Goal: Information Seeking & Learning: Learn about a topic

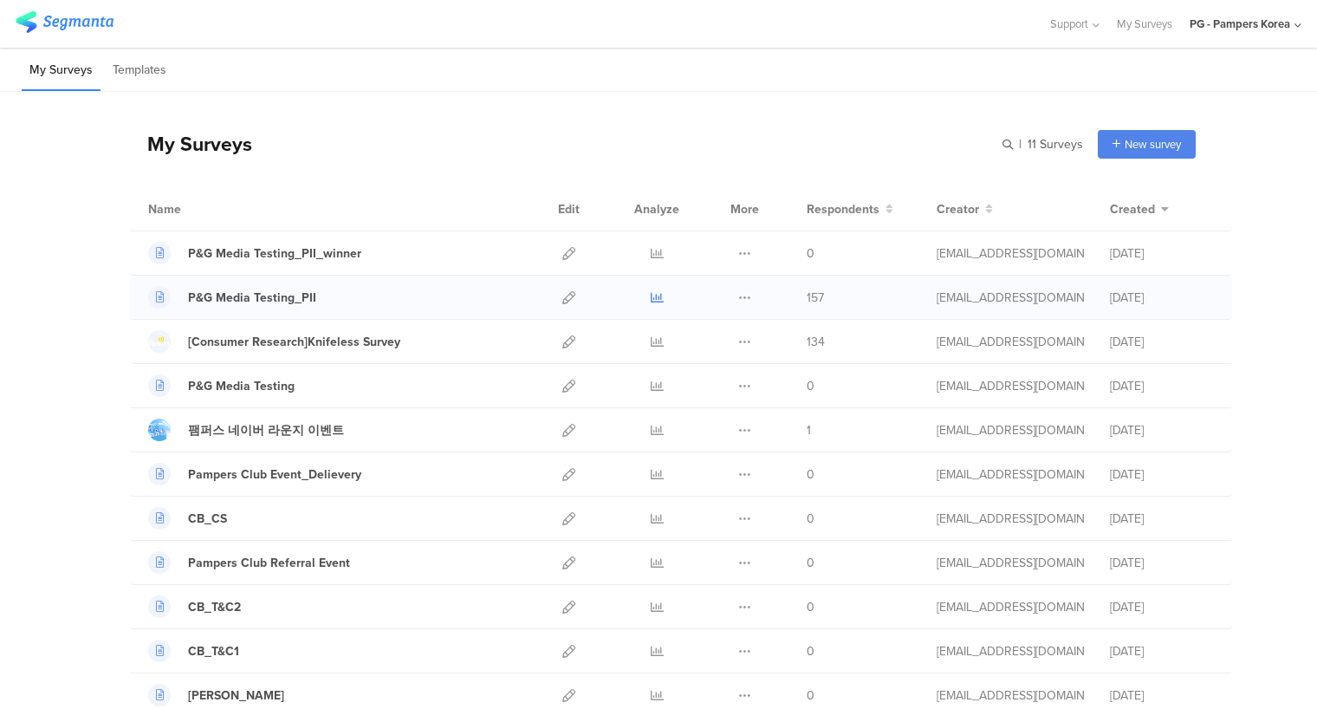
click at [651, 297] on icon at bounding box center [657, 297] width 13 height 13
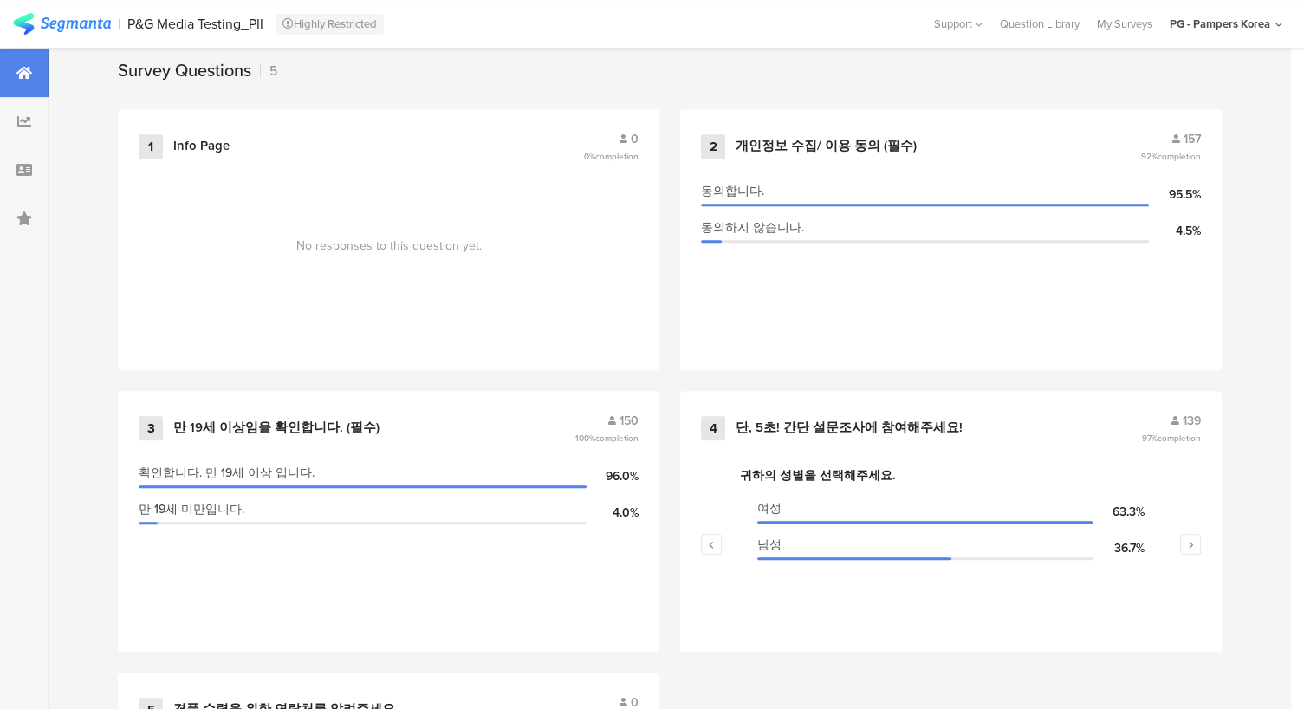
scroll to position [724, 0]
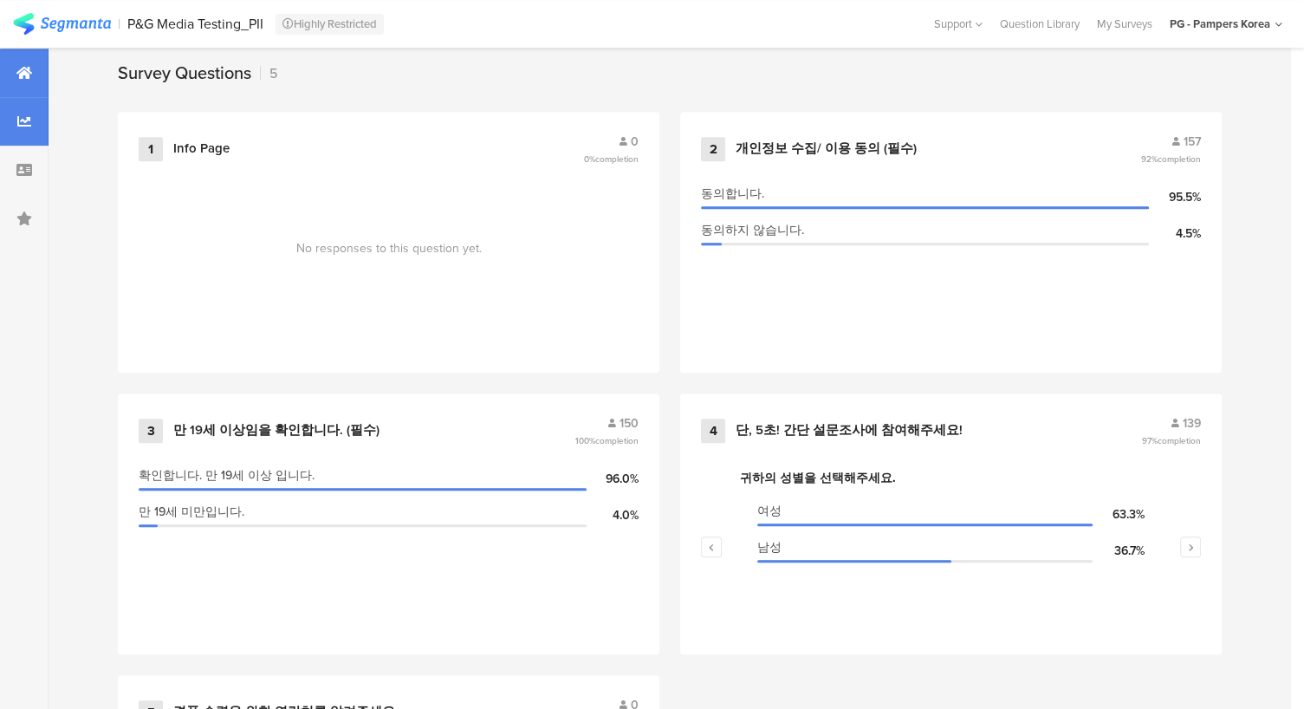
click at [11, 106] on div at bounding box center [24, 121] width 49 height 49
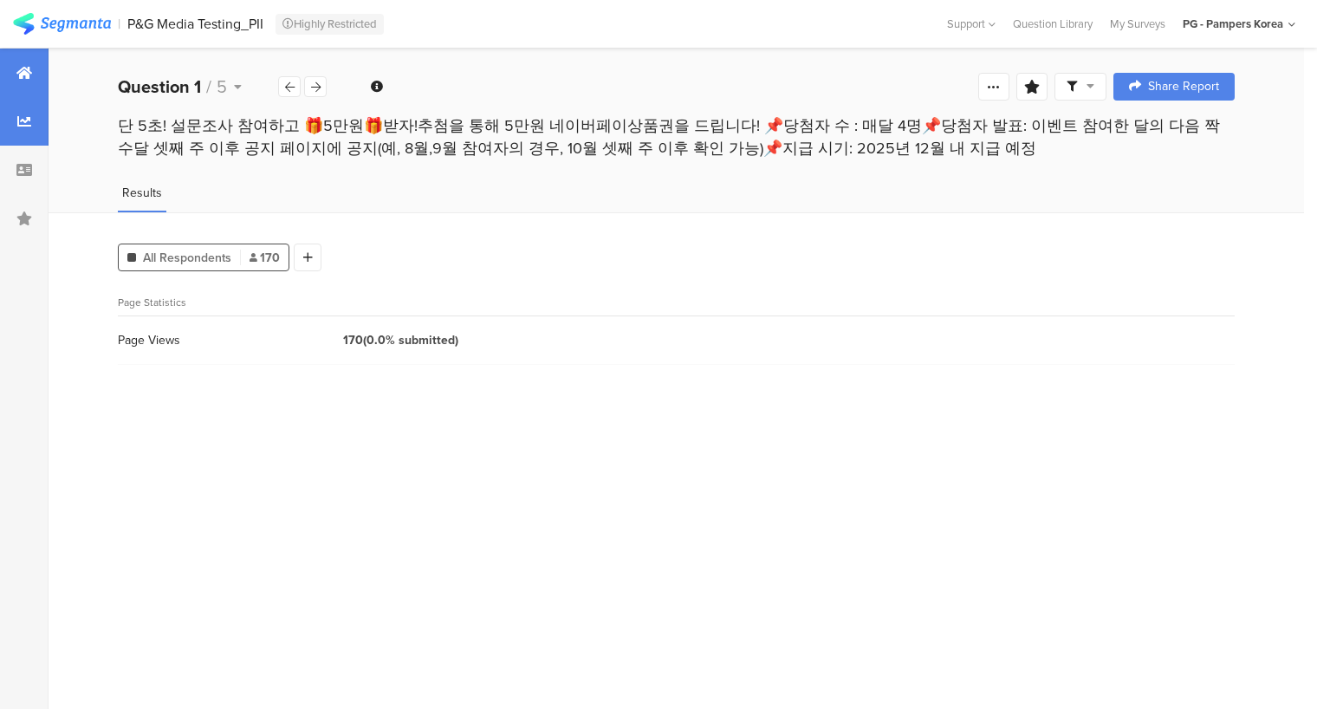
click at [12, 91] on div at bounding box center [24, 73] width 49 height 49
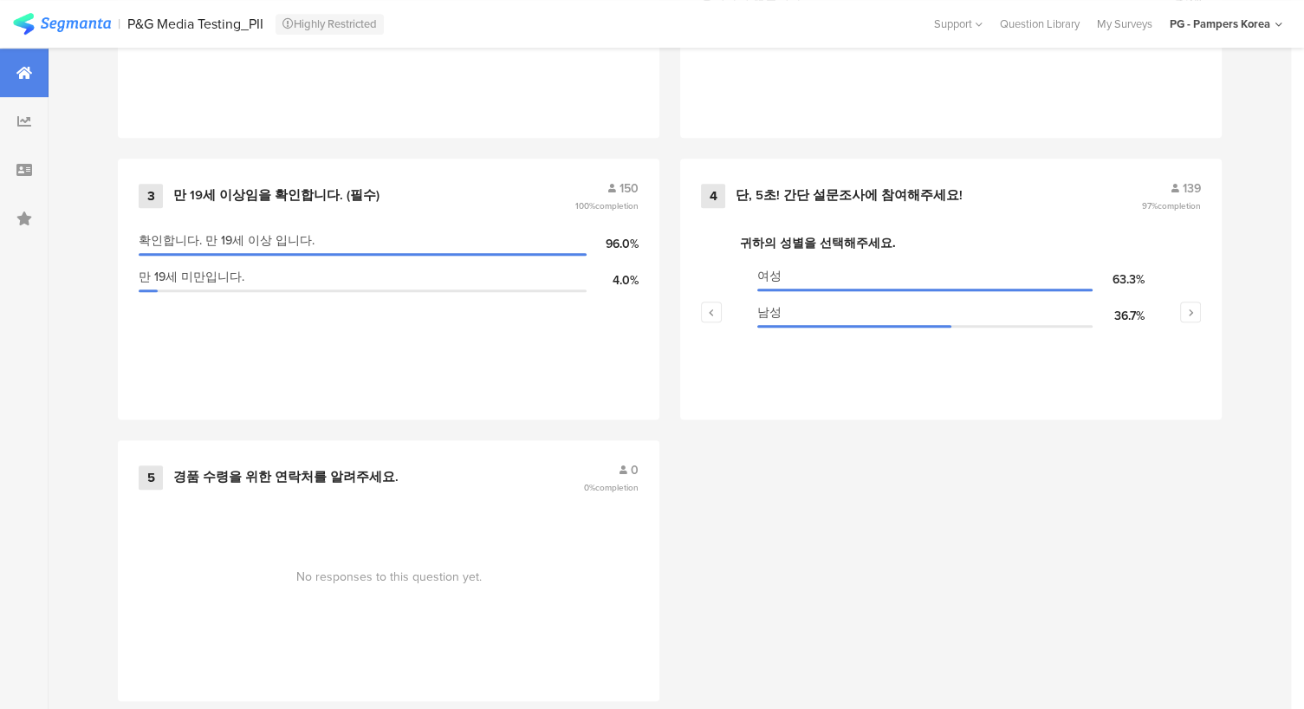
scroll to position [979, 0]
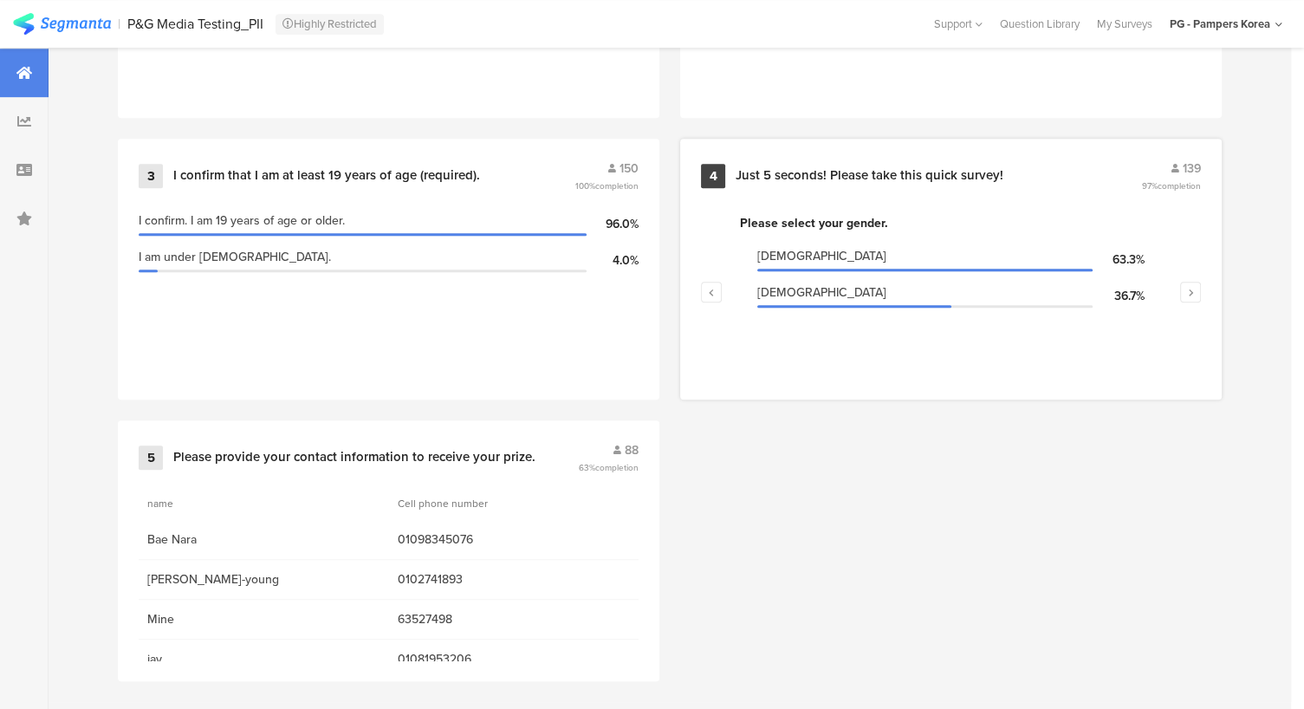
click at [1201, 167] on span "139" at bounding box center [1192, 168] width 18 height 18
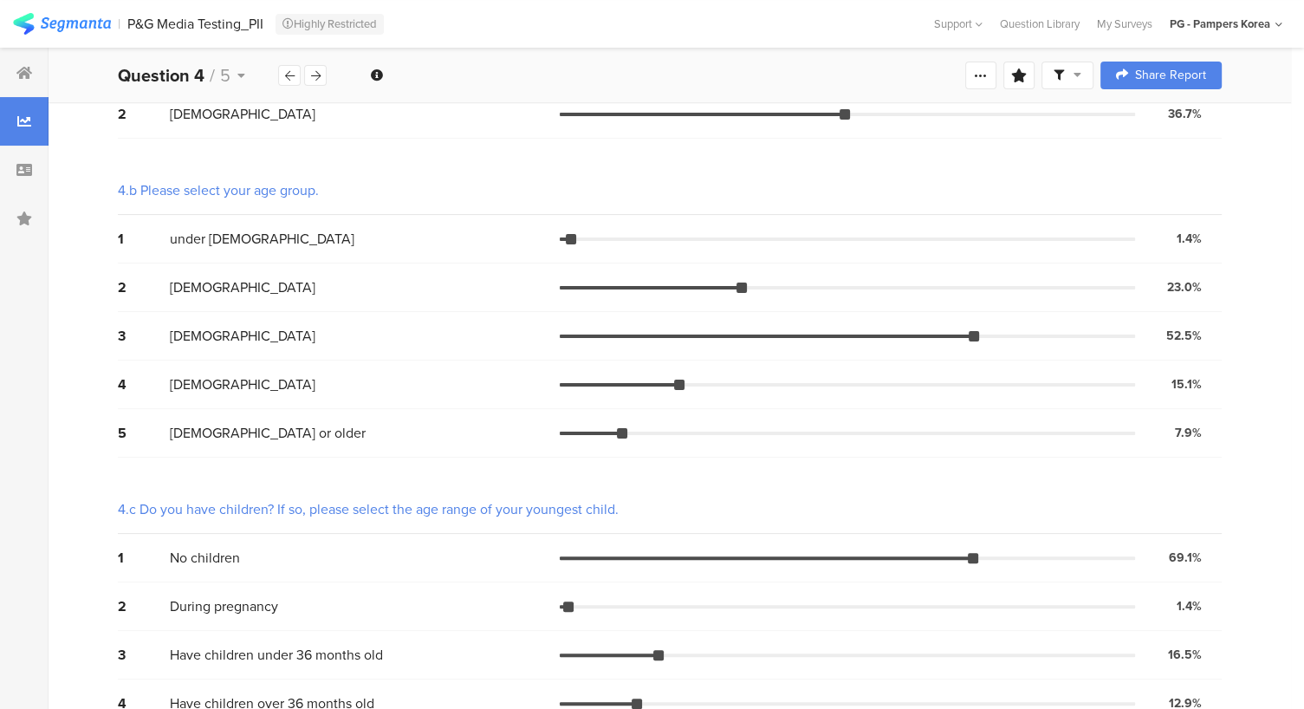
scroll to position [302, 0]
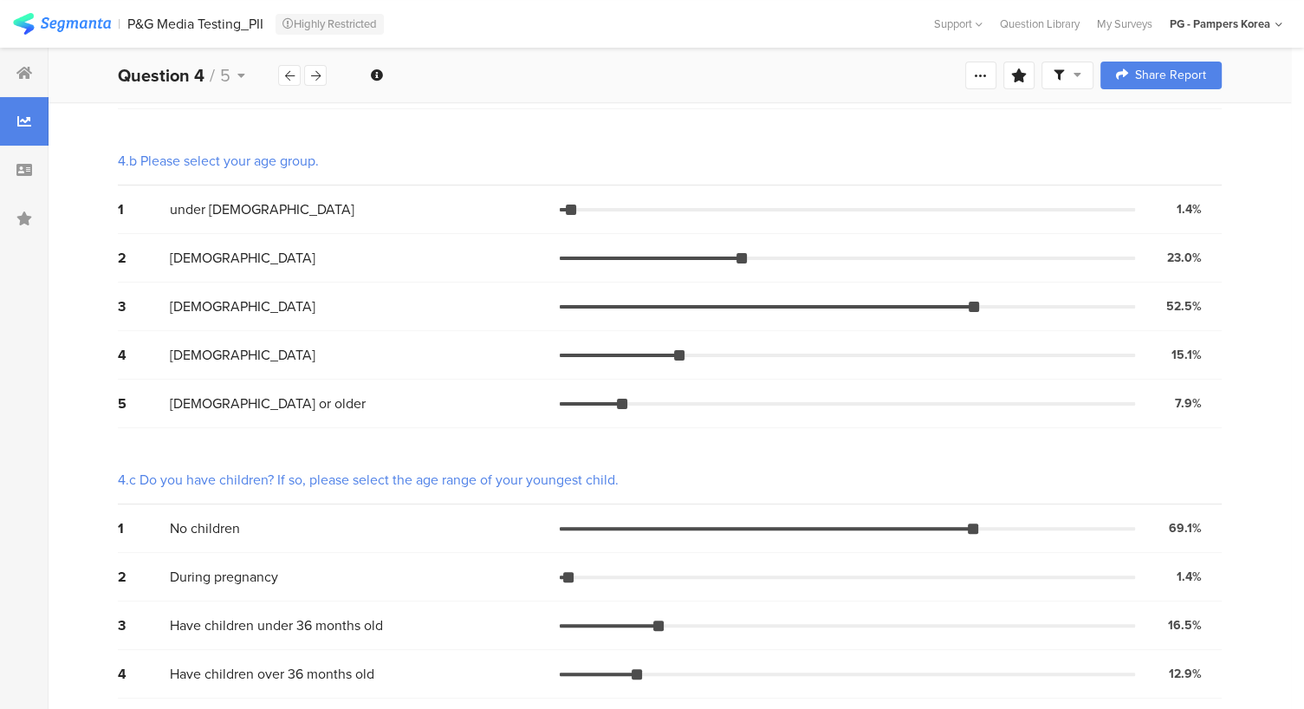
drag, startPoint x: 75, startPoint y: 458, endPoint x: 73, endPoint y: 483, distance: 24.4
click at [73, 483] on div "All Respondents 139 Add Segment Segment markers Vote count 4.a Please select yo…" at bounding box center [670, 299] width 1242 height 824
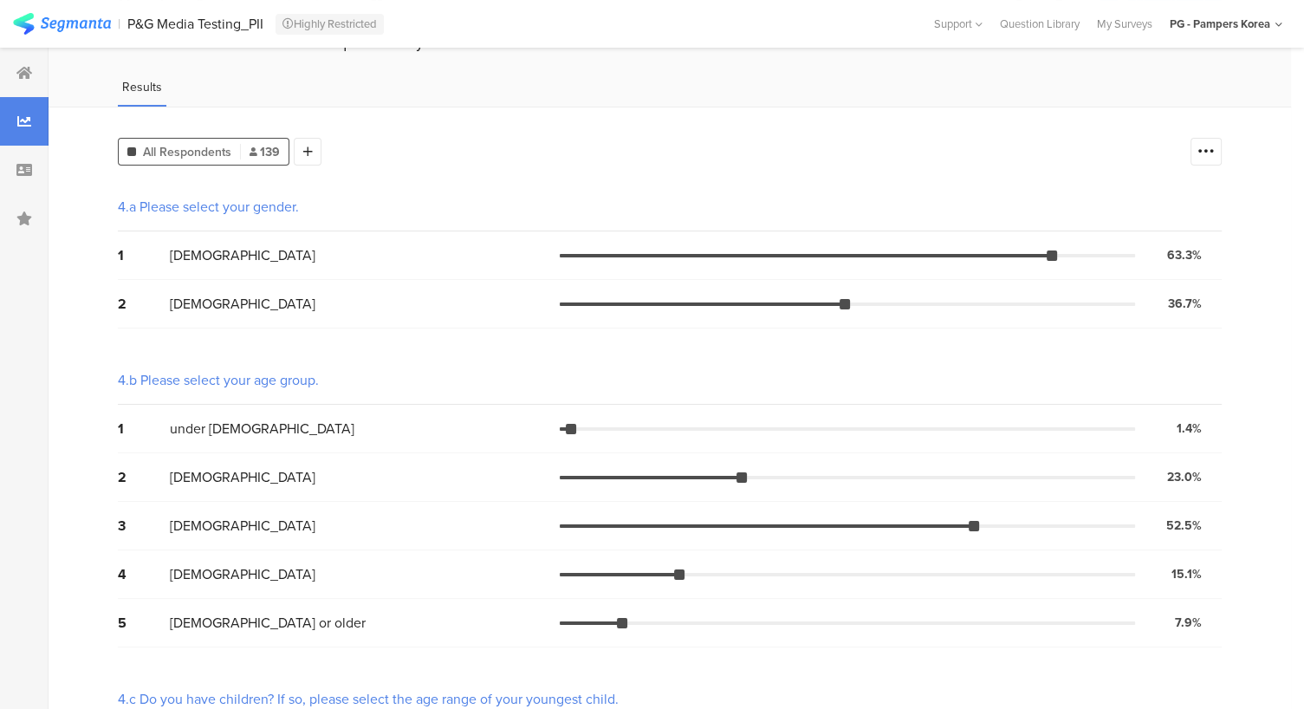
scroll to position [0, 0]
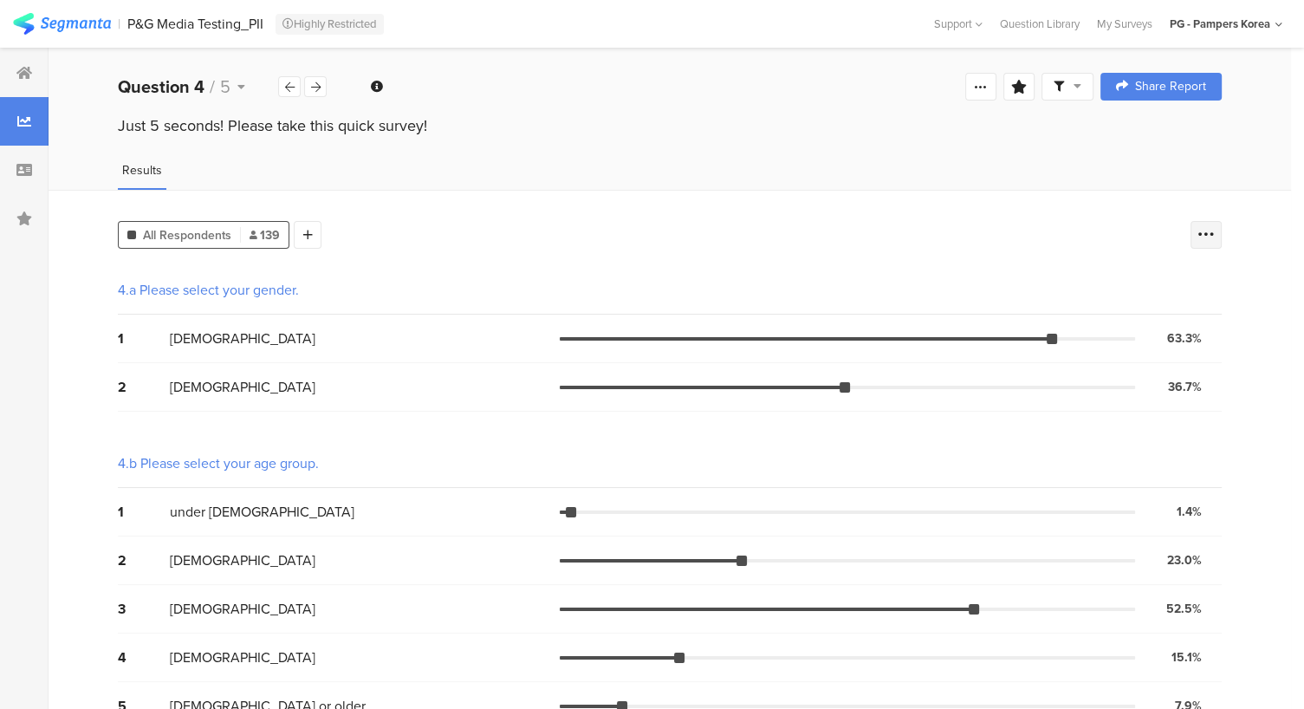
click at [1215, 229] on icon at bounding box center [1205, 234] width 17 height 17
click at [1199, 315] on span at bounding box center [1207, 320] width 26 height 14
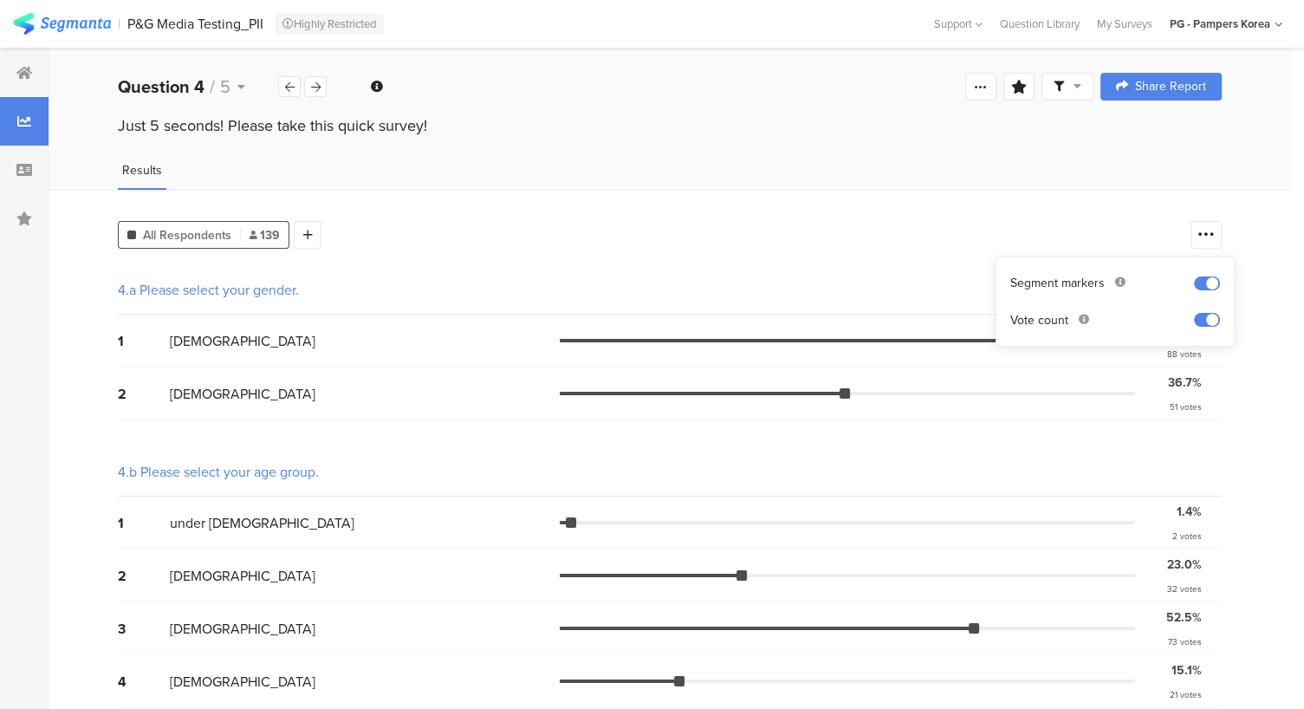
click at [47, 441] on div at bounding box center [24, 555] width 49 height 1014
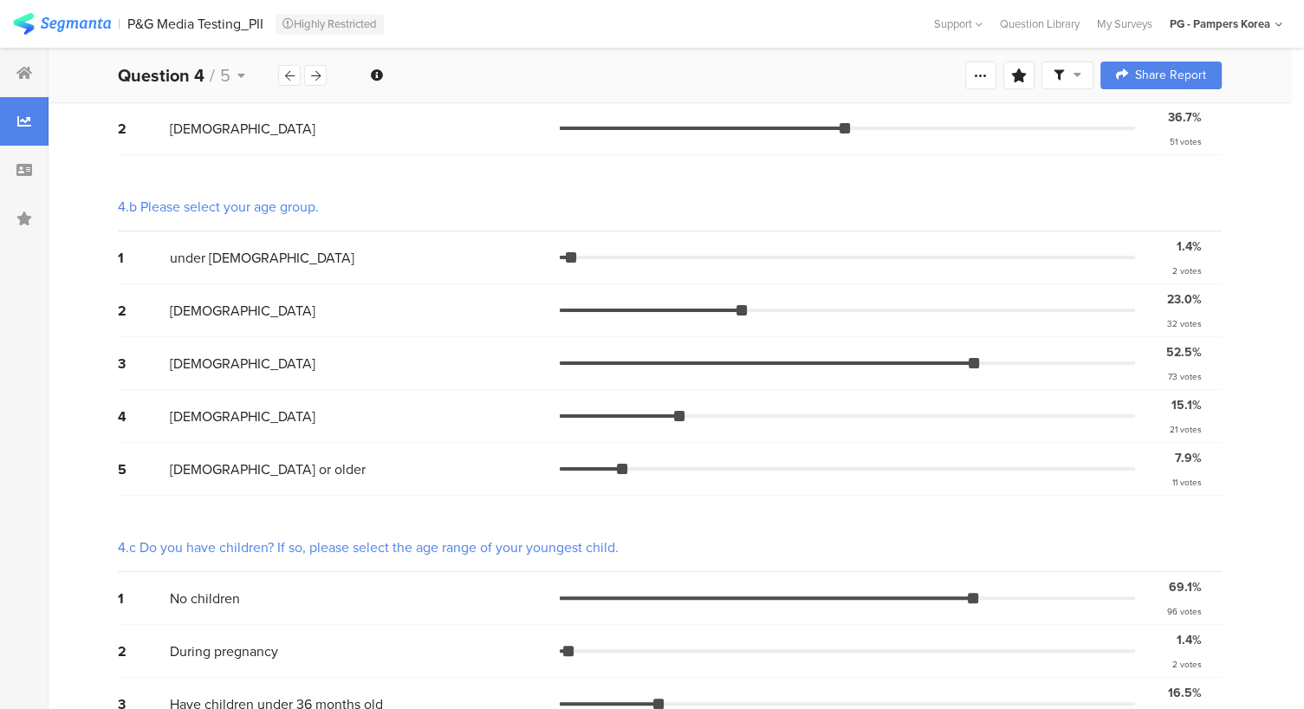
scroll to position [326, 0]
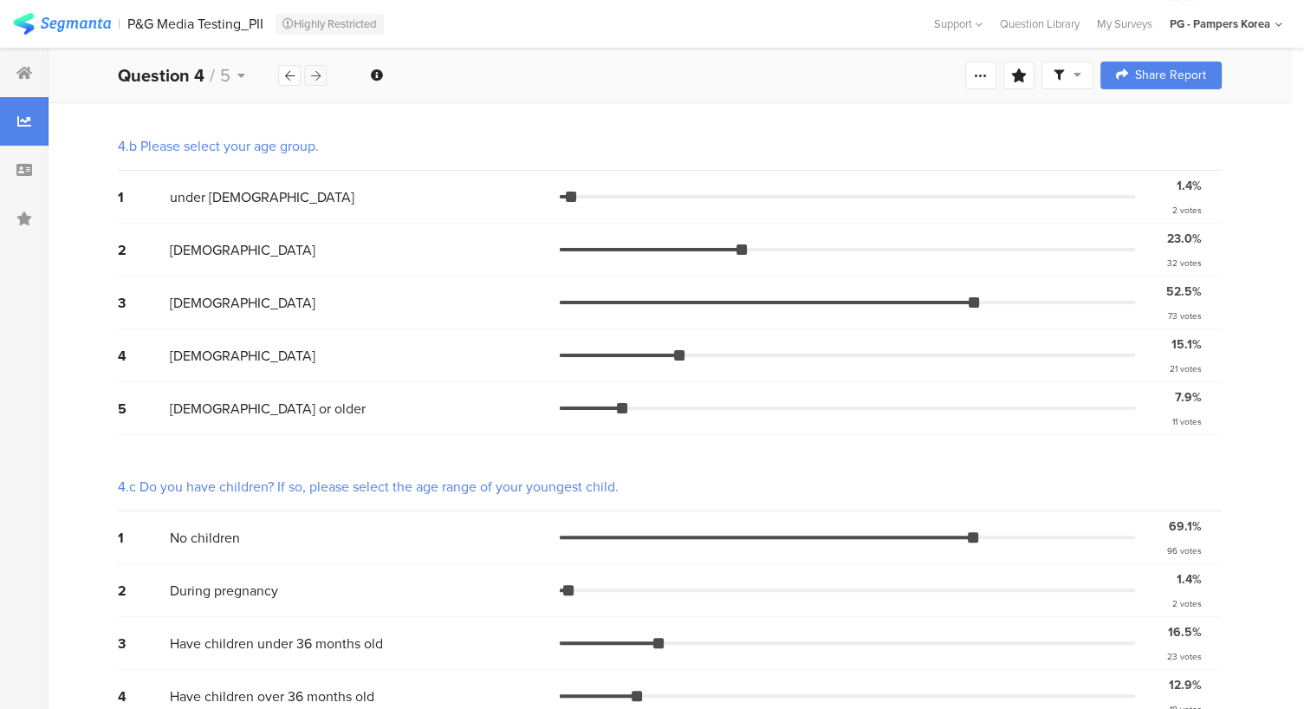
click at [311, 76] on icon at bounding box center [316, 75] width 10 height 11
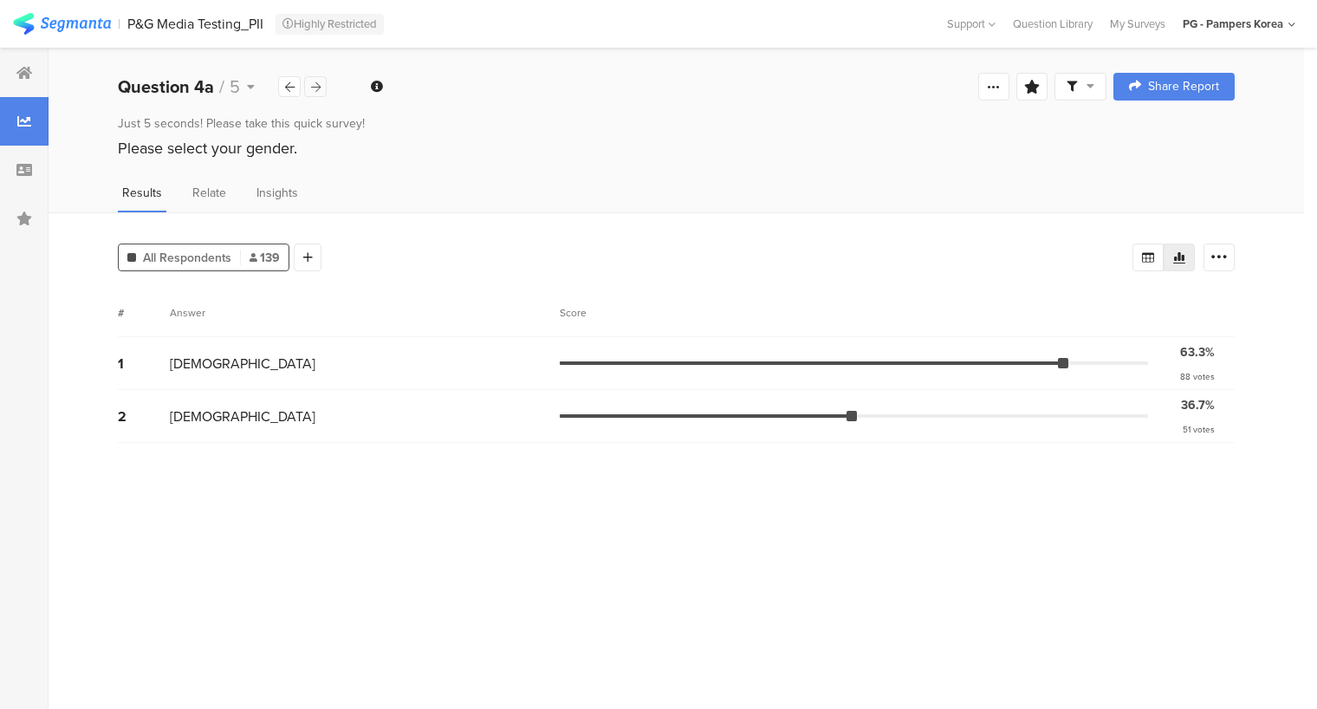
click at [308, 88] on div at bounding box center [315, 86] width 23 height 21
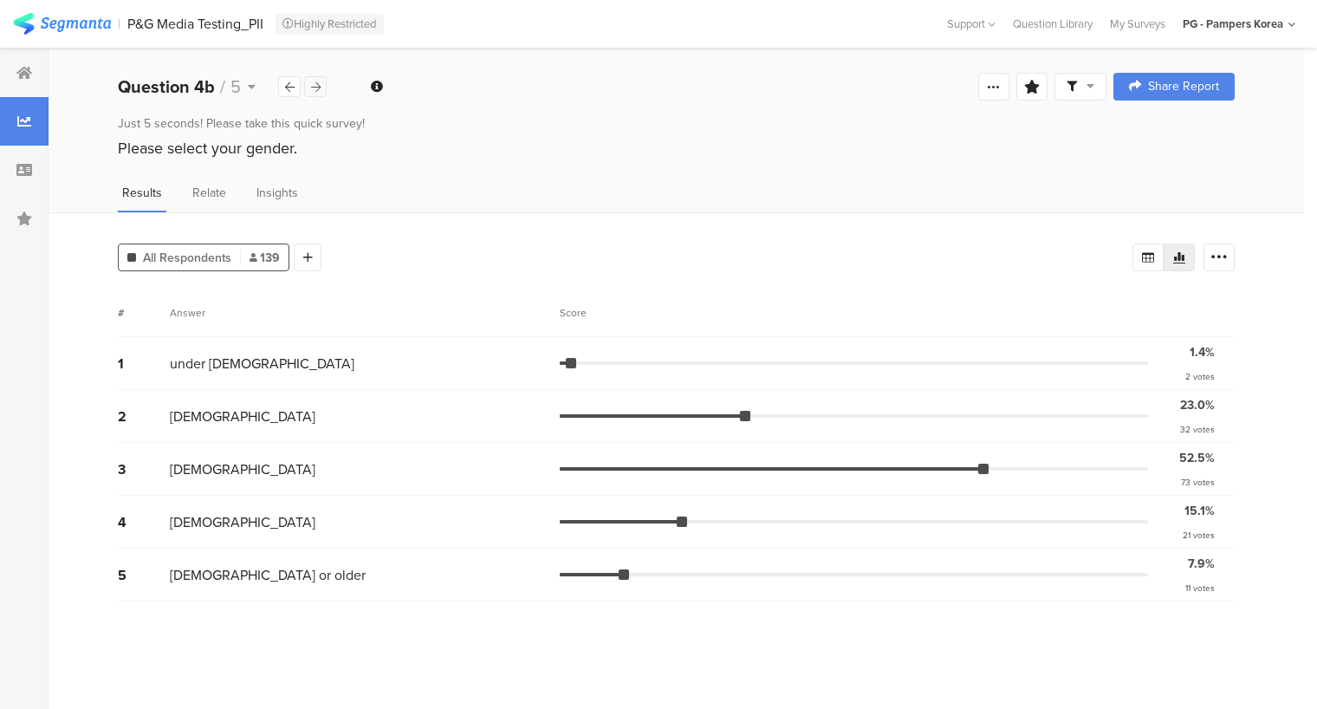
click at [308, 88] on div at bounding box center [315, 86] width 23 height 21
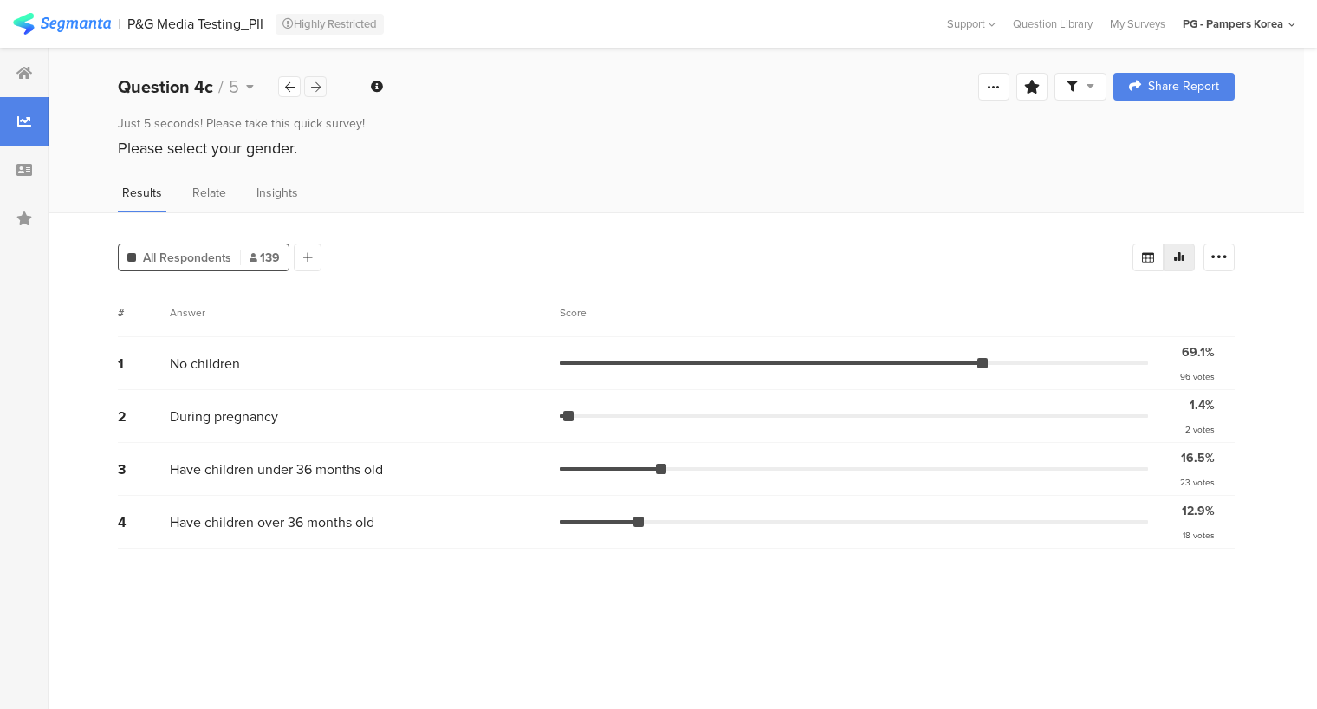
click at [308, 88] on div at bounding box center [315, 86] width 23 height 21
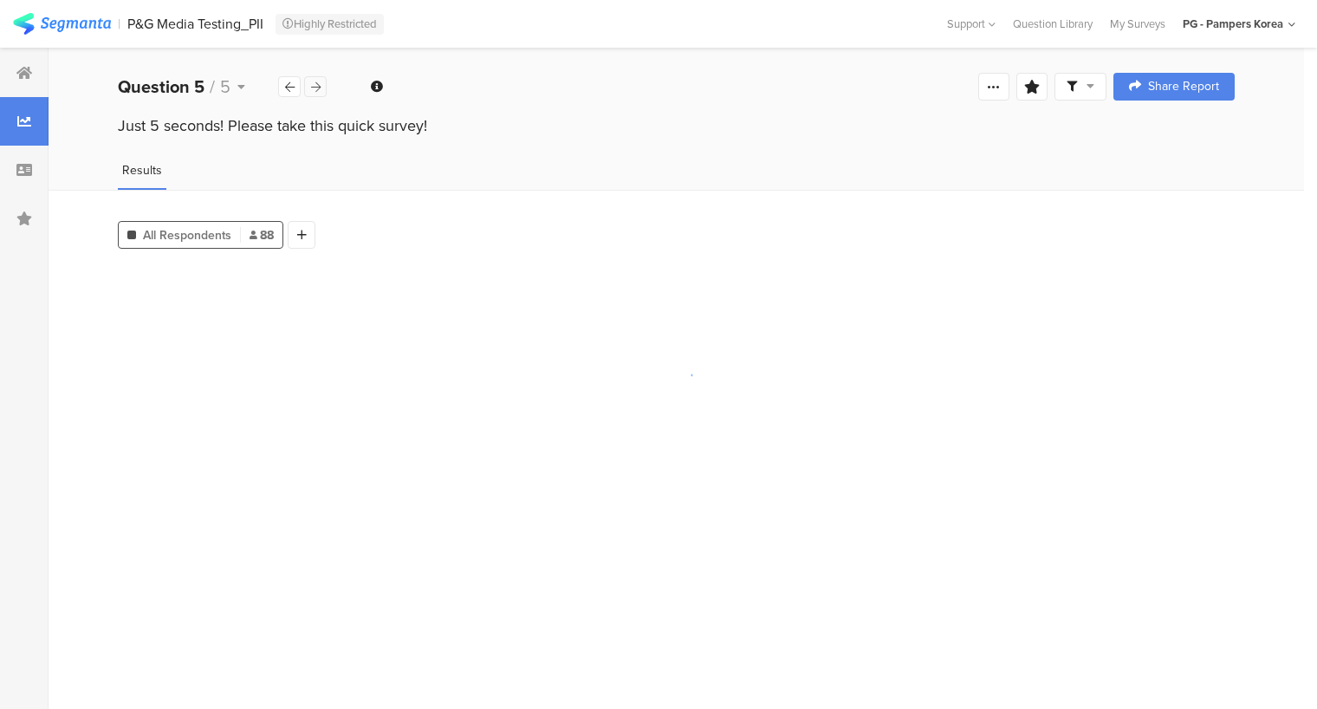
click at [308, 88] on div at bounding box center [315, 86] width 23 height 21
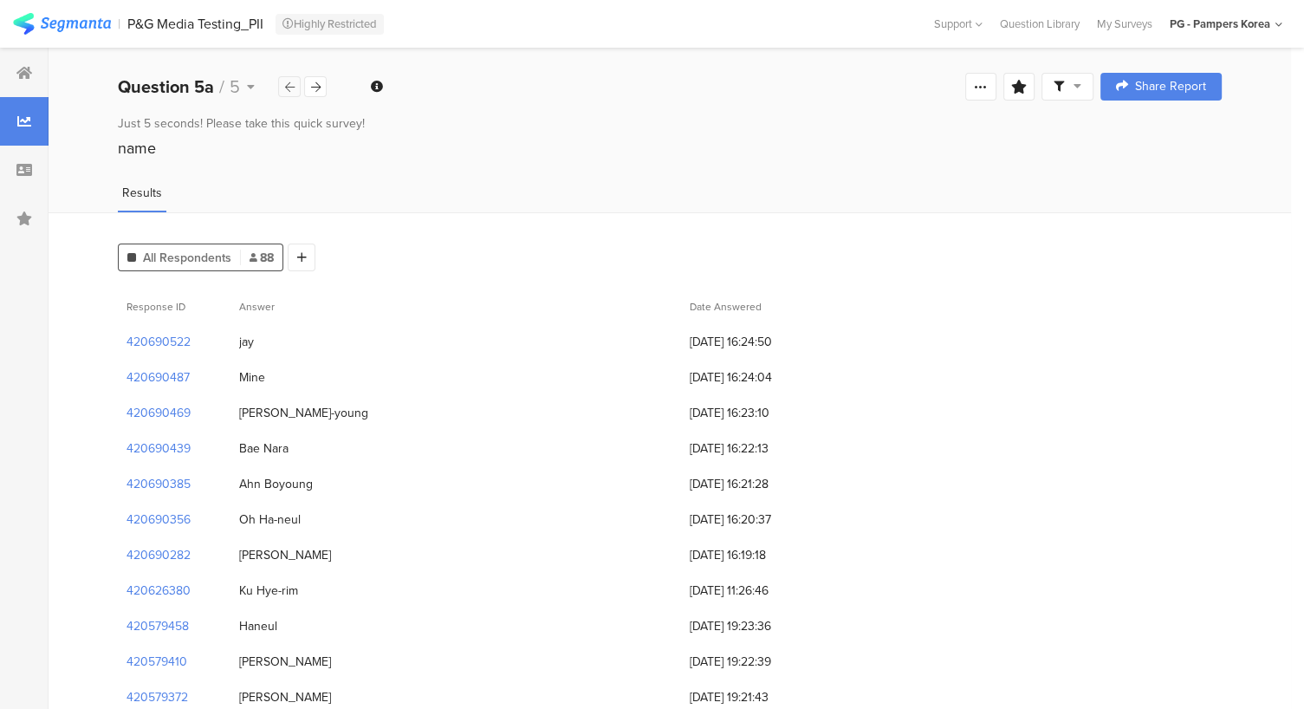
click at [282, 91] on div at bounding box center [289, 86] width 23 height 21
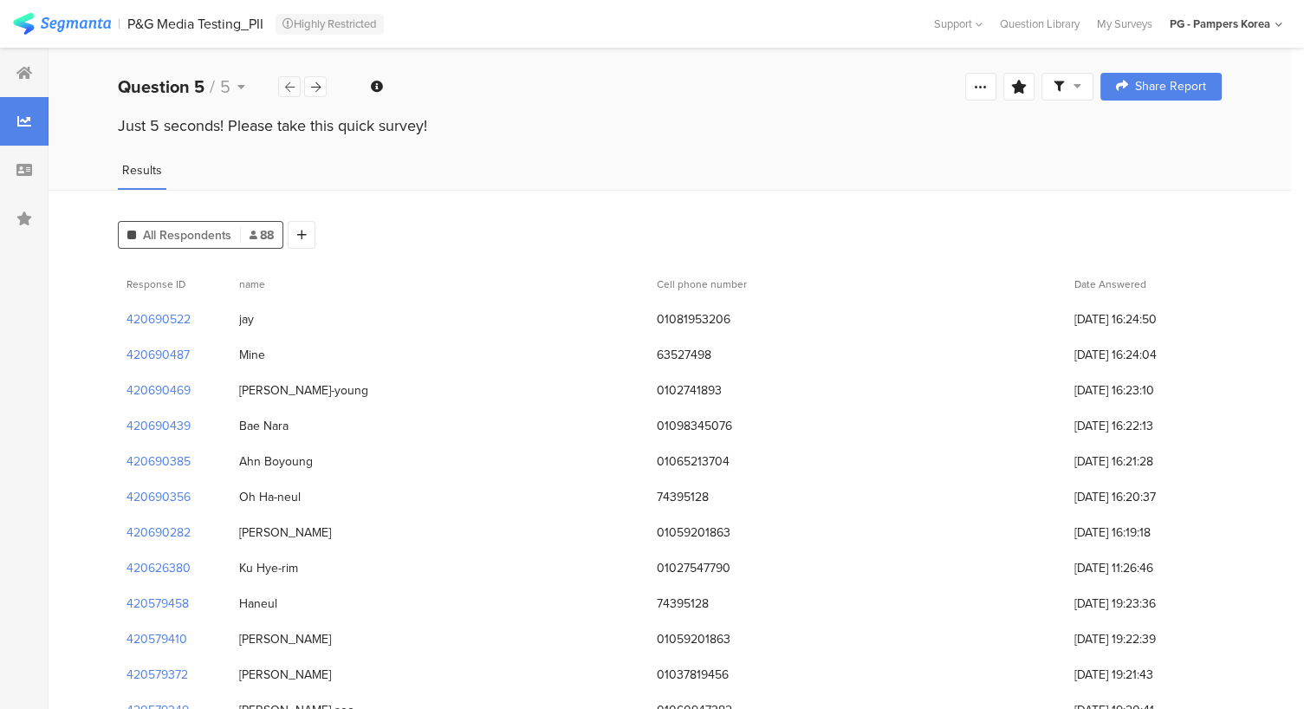
click at [282, 91] on div at bounding box center [289, 86] width 23 height 21
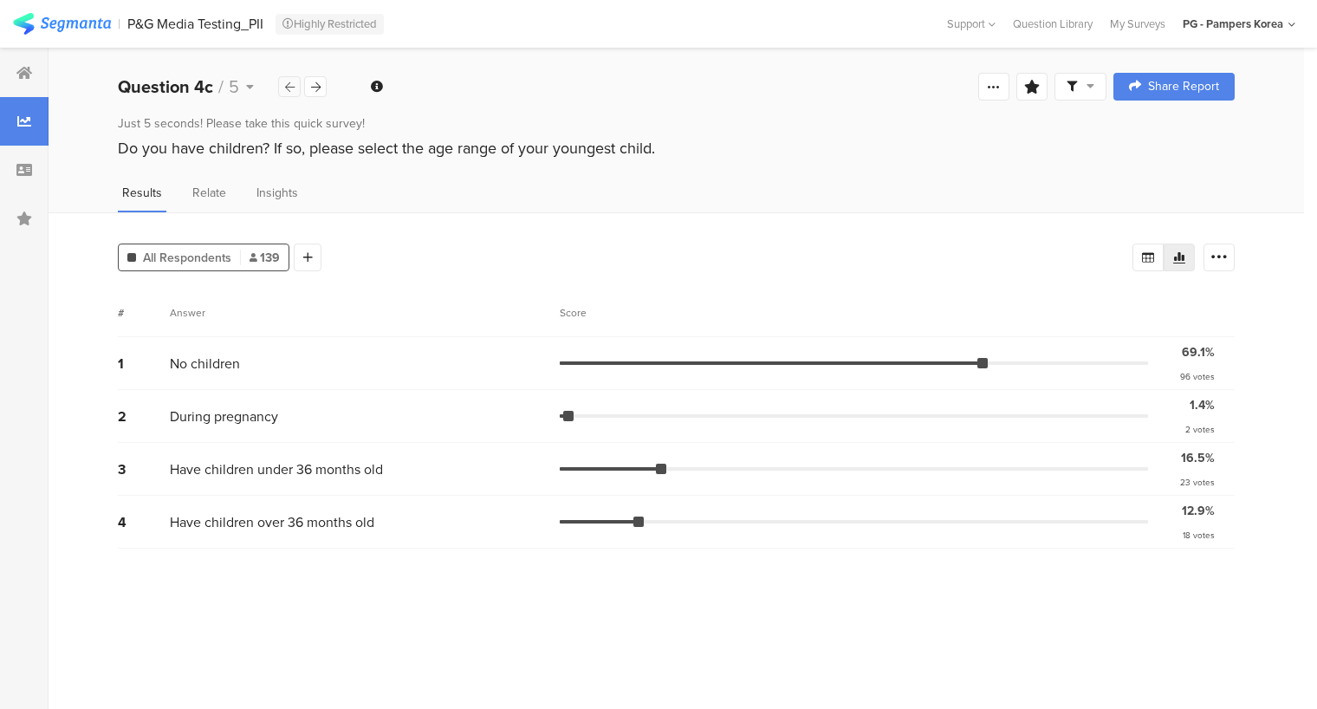
click at [282, 91] on div at bounding box center [289, 86] width 23 height 21
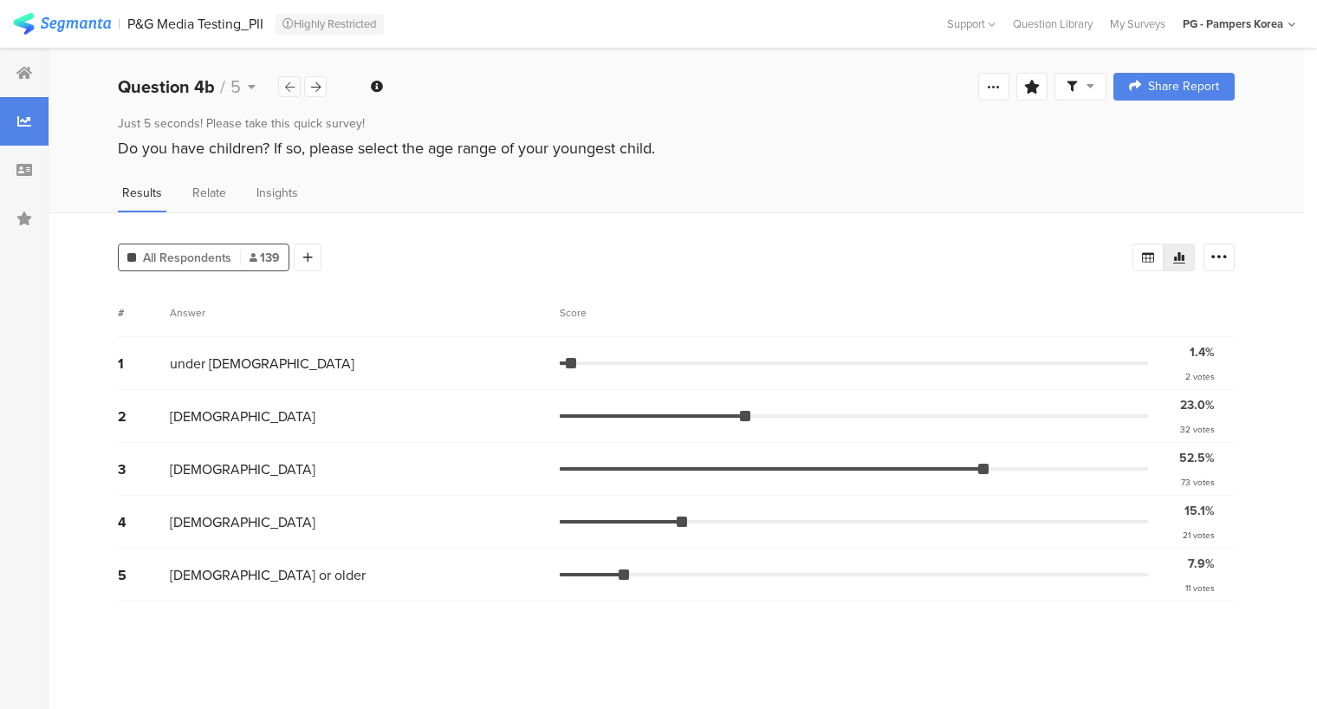
click at [286, 91] on icon at bounding box center [290, 86] width 10 height 11
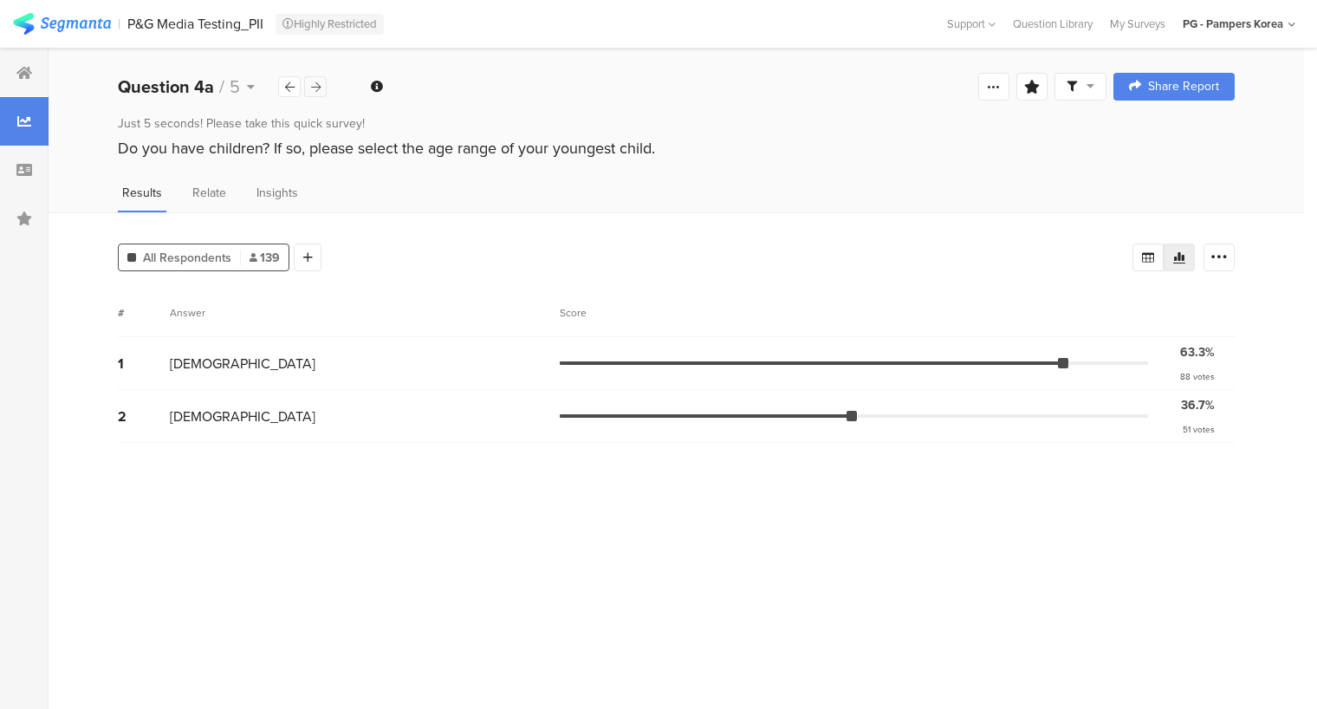
click at [321, 87] on div at bounding box center [315, 86] width 23 height 21
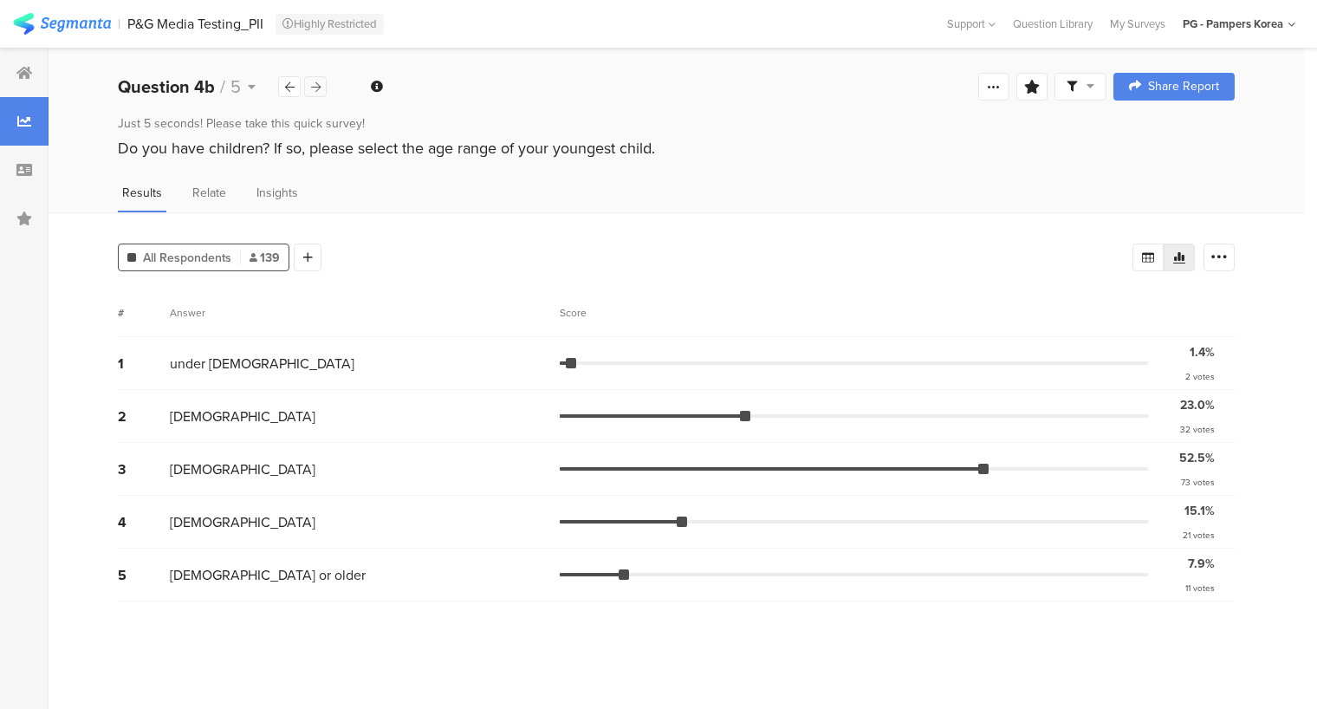
click at [316, 88] on icon at bounding box center [316, 86] width 10 height 11
